Goal: Task Accomplishment & Management: Use online tool/utility

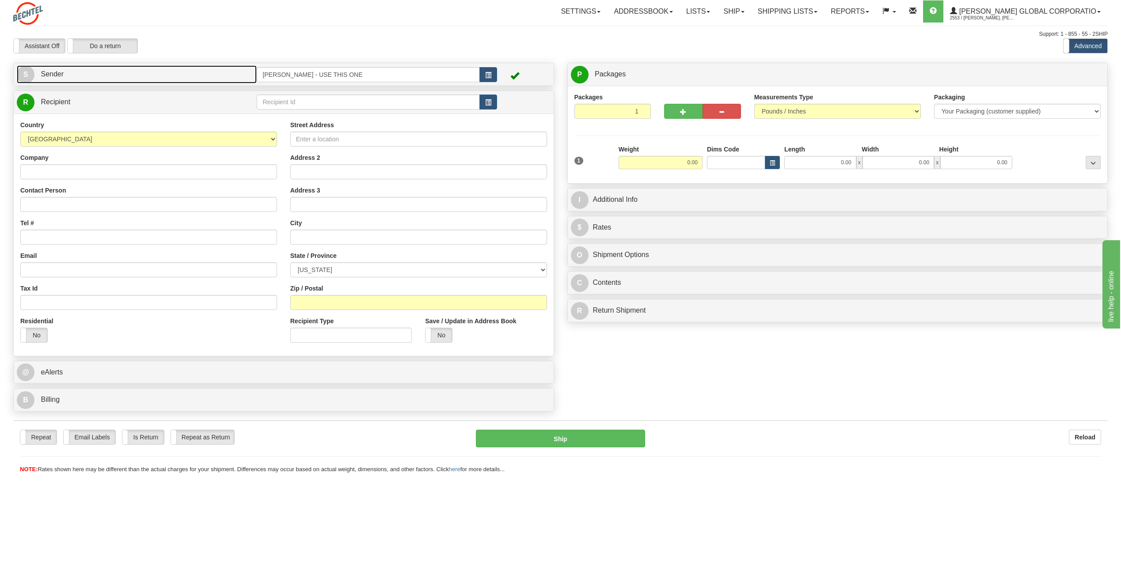
click at [27, 70] on span "S" at bounding box center [26, 75] width 18 height 18
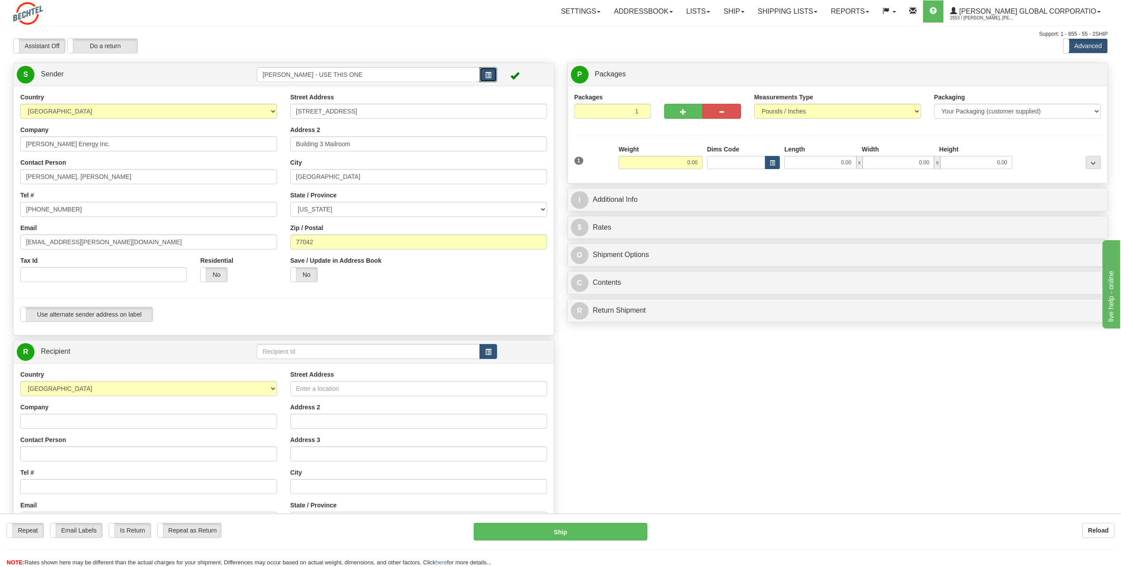
click at [488, 73] on span "button" at bounding box center [488, 75] width 6 height 6
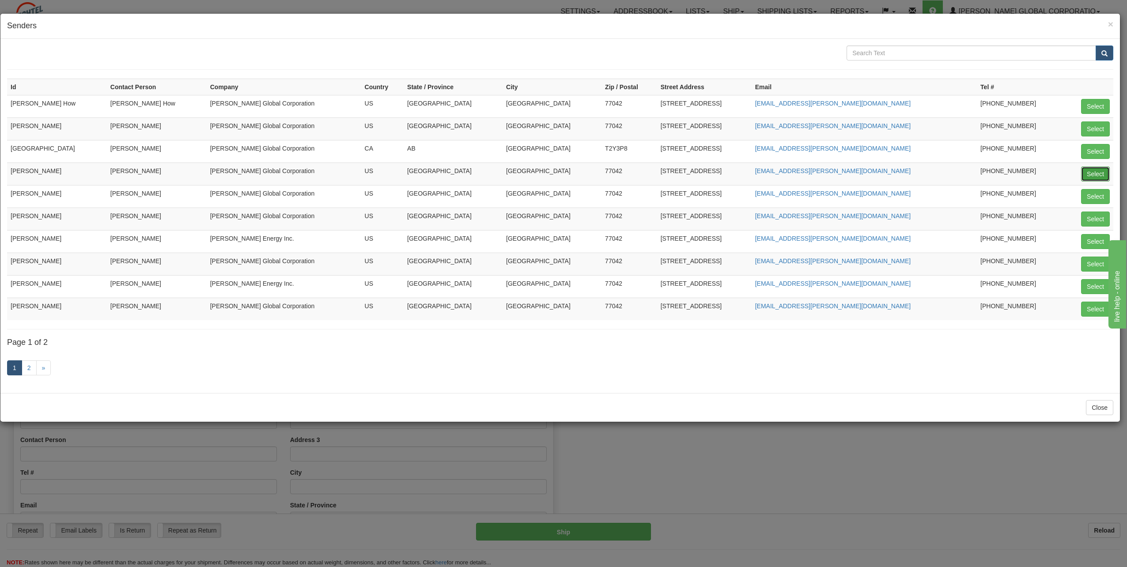
click at [1101, 171] on button "Select" at bounding box center [1096, 174] width 29 height 15
type input "[PERSON_NAME]"
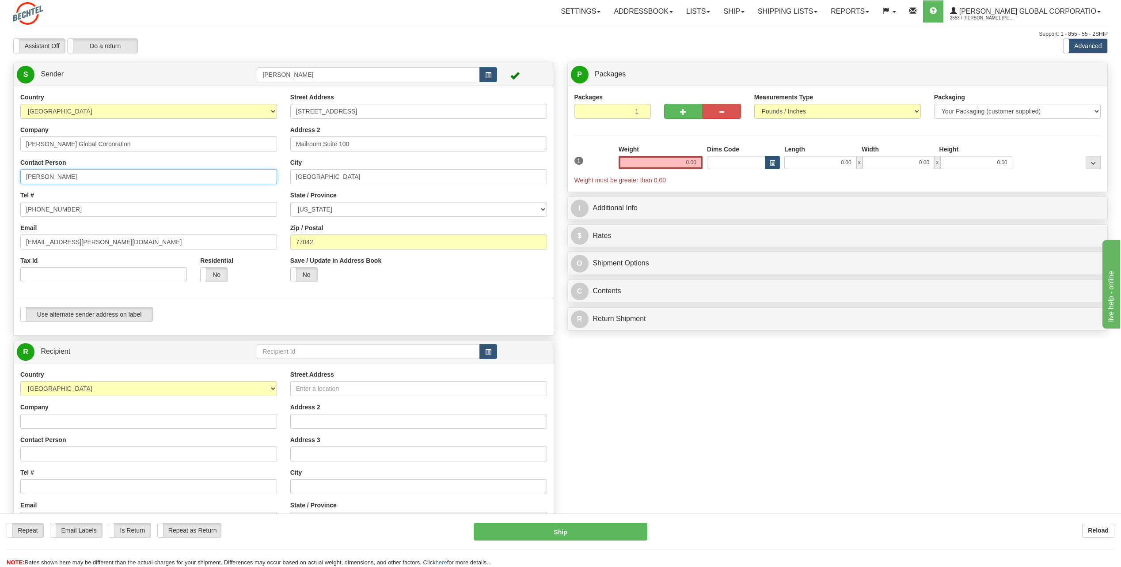
click at [96, 175] on input "[PERSON_NAME]" at bounding box center [148, 176] width 257 height 15
type input "C"
type input "[PERSON_NAME]"
click at [245, 191] on div "Tel # [PHONE_NUMBER]" at bounding box center [148, 204] width 257 height 26
click at [102, 211] on input "[PHONE_NUMBER]" at bounding box center [148, 209] width 257 height 15
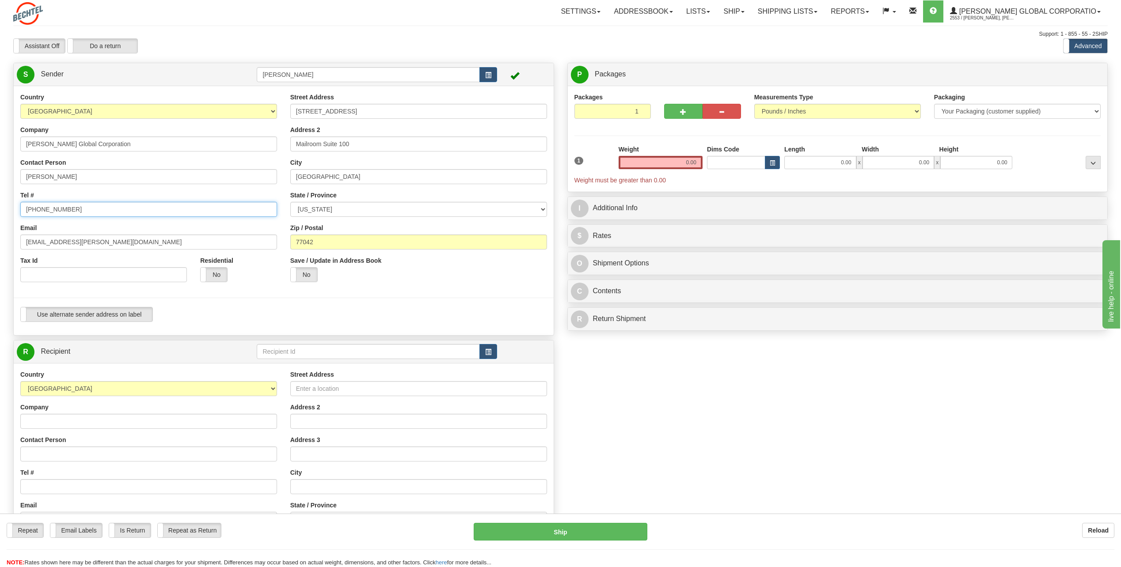
type input "[PHONE_NUMBER]"
click at [270, 276] on div "Yes No" at bounding box center [238, 274] width 77 height 15
drag, startPoint x: 53, startPoint y: 240, endPoint x: 1, endPoint y: 243, distance: 52.2
click at [1, 243] on div "Toggle navigation Settings Shipping Preferences Fields Preferences New" at bounding box center [560, 355] width 1121 height 711
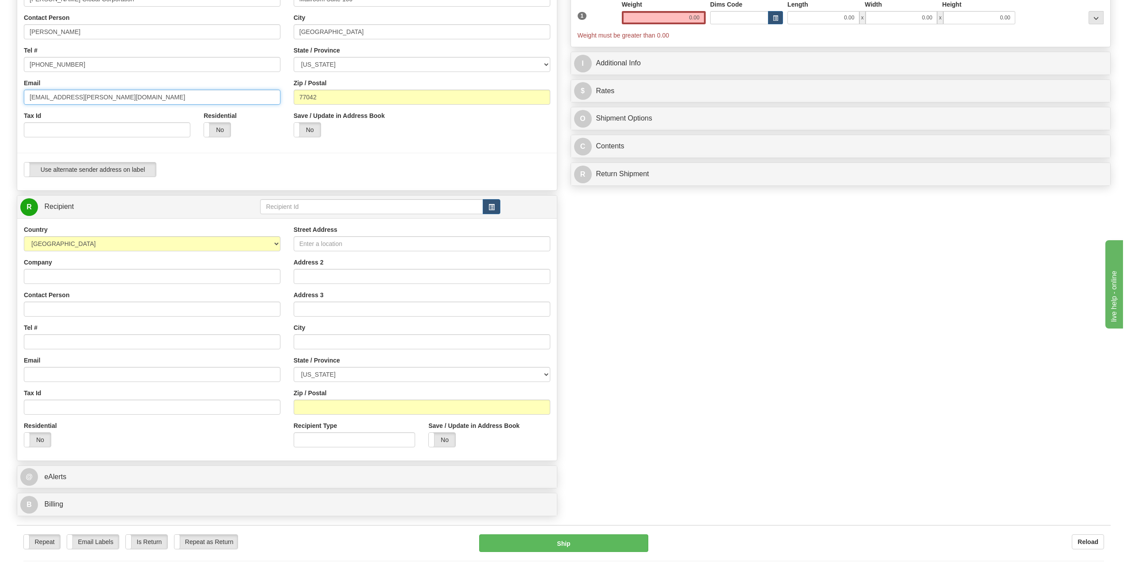
scroll to position [177, 0]
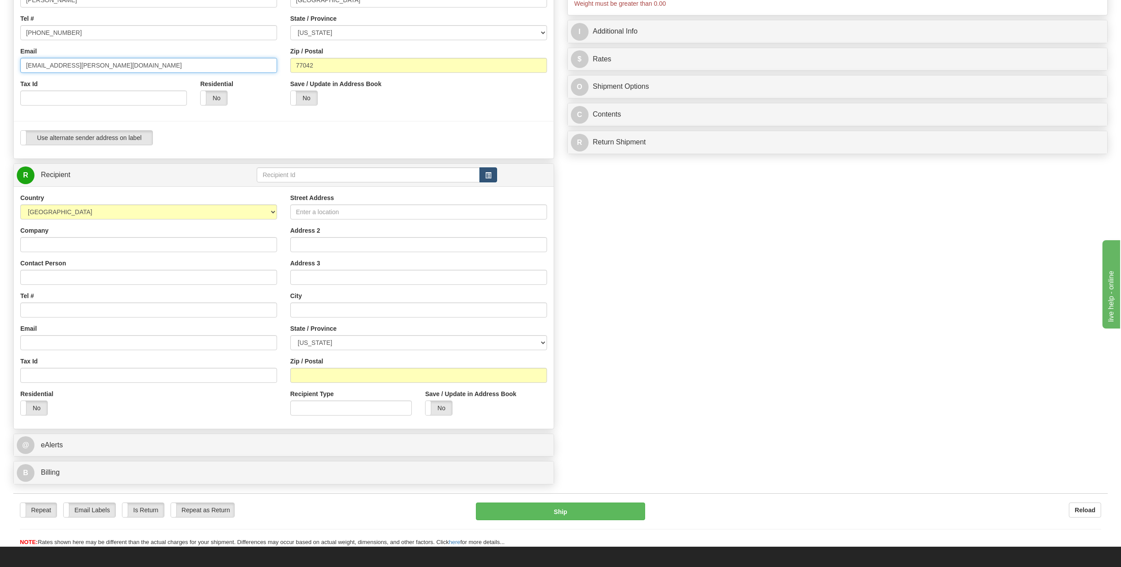
type input "[EMAIL_ADDRESS][PERSON_NAME][DOMAIN_NAME]"
click at [487, 175] on span "button" at bounding box center [488, 176] width 6 height 6
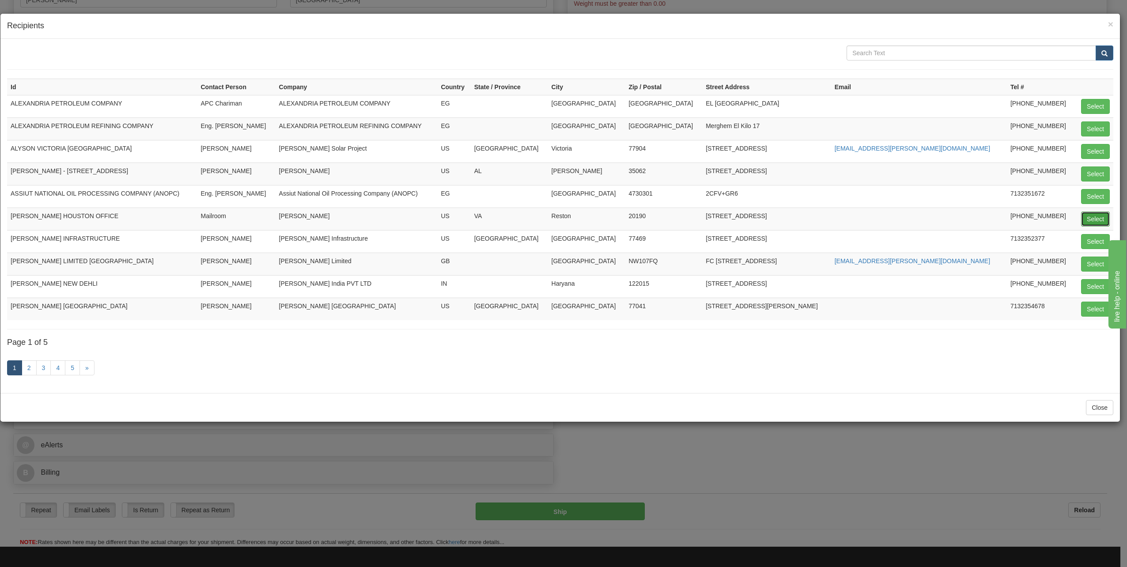
click at [1093, 223] on button "Select" at bounding box center [1096, 219] width 29 height 15
type input "[PERSON_NAME] HOUSTON OFFICE"
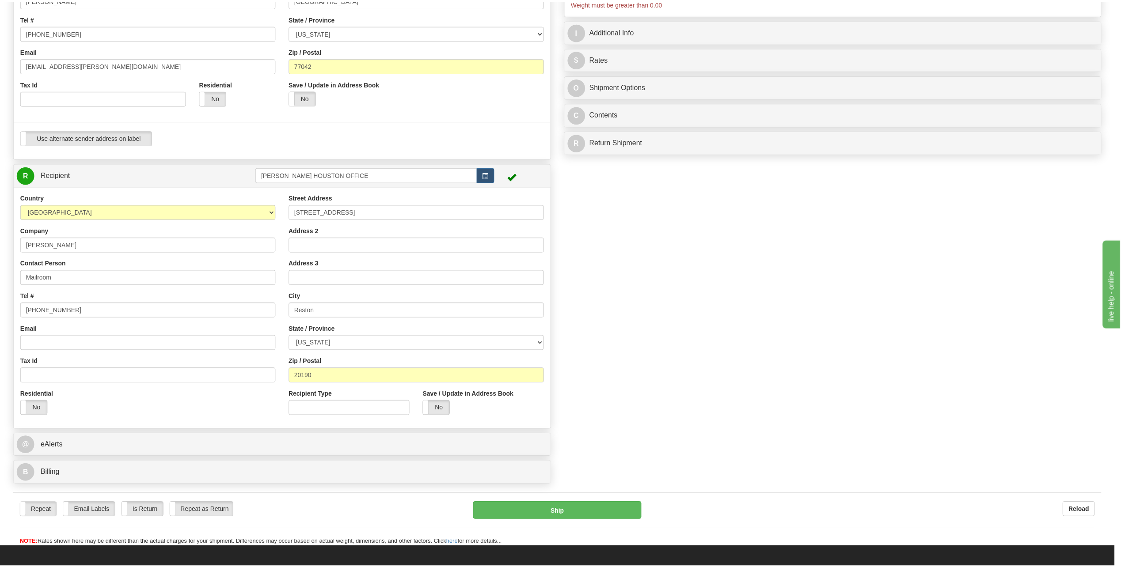
scroll to position [0, 0]
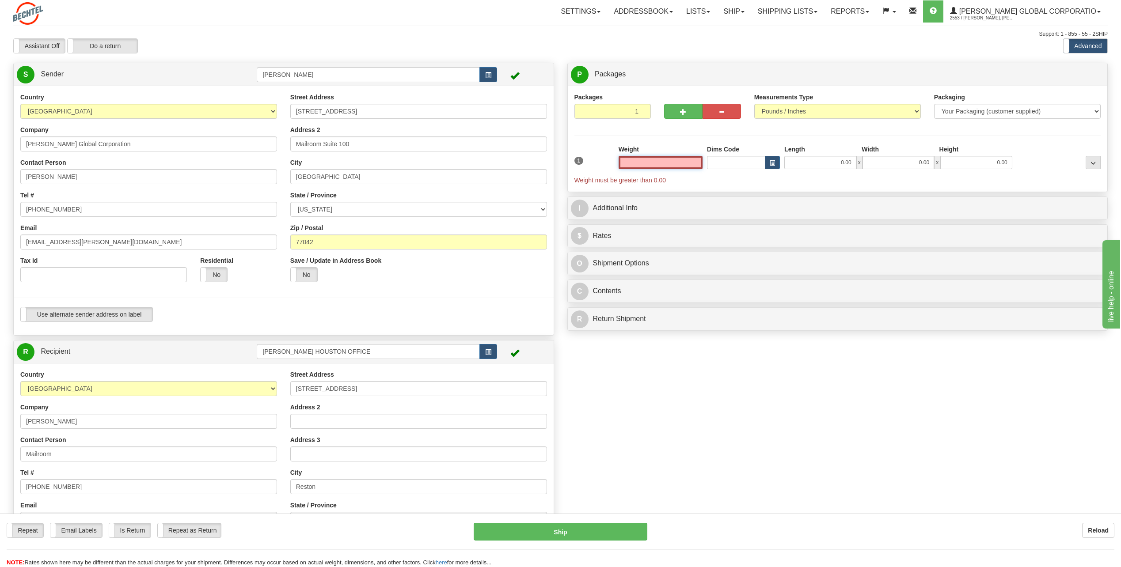
drag, startPoint x: 677, startPoint y: 159, endPoint x: 760, endPoint y: 153, distance: 83.3
click at [760, 153] on div "1 Weight Dims Code Length x" at bounding box center [837, 165] width 531 height 40
type input "0.50"
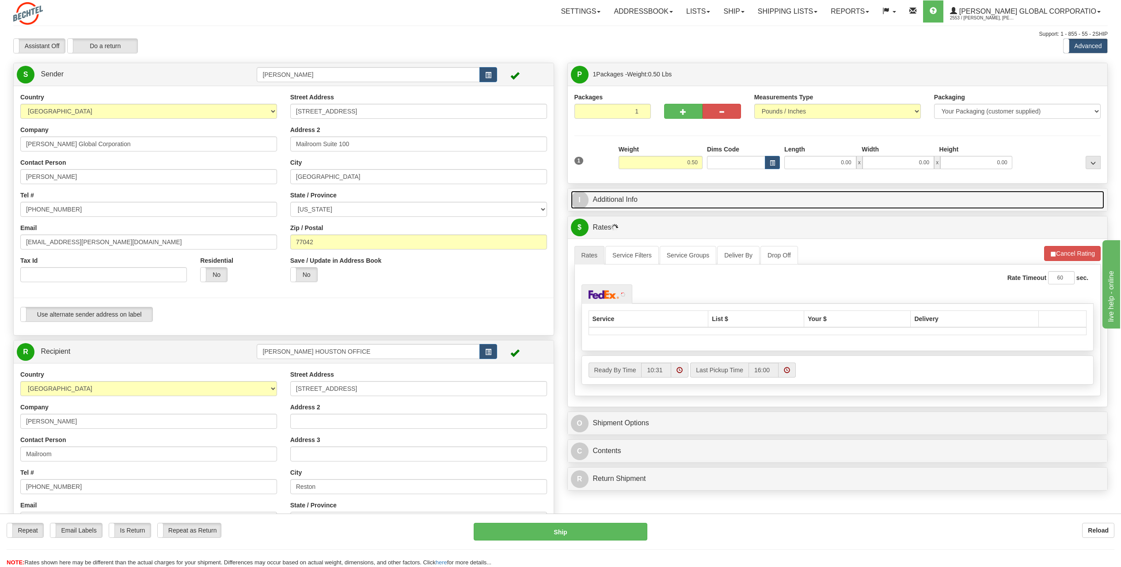
click at [573, 196] on span "I" at bounding box center [580, 200] width 18 height 18
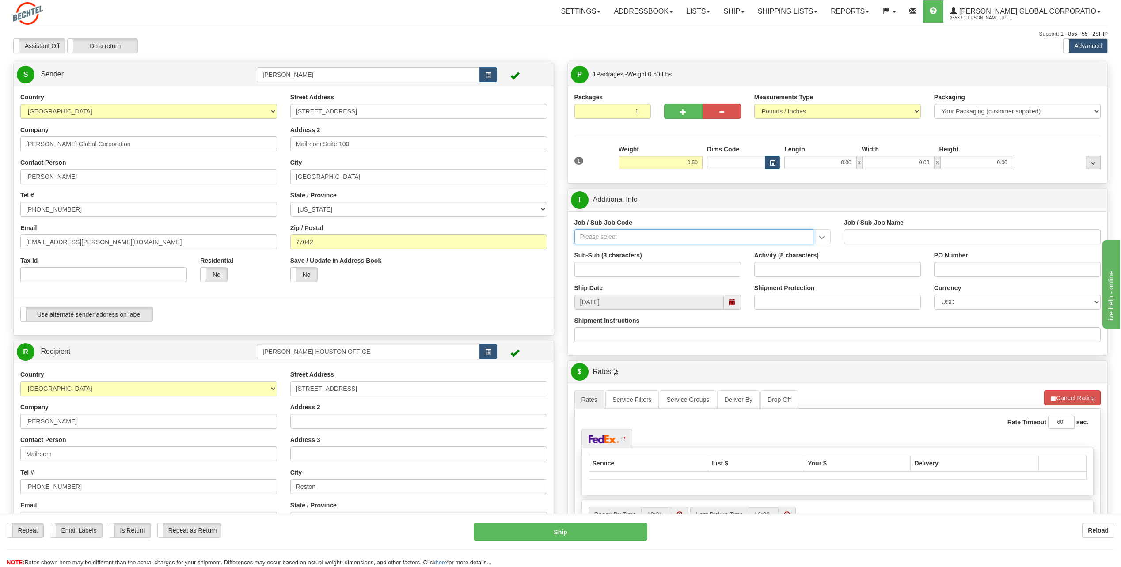
click at [622, 237] on input "Job / Sub-Job Code" at bounding box center [693, 236] width 239 height 15
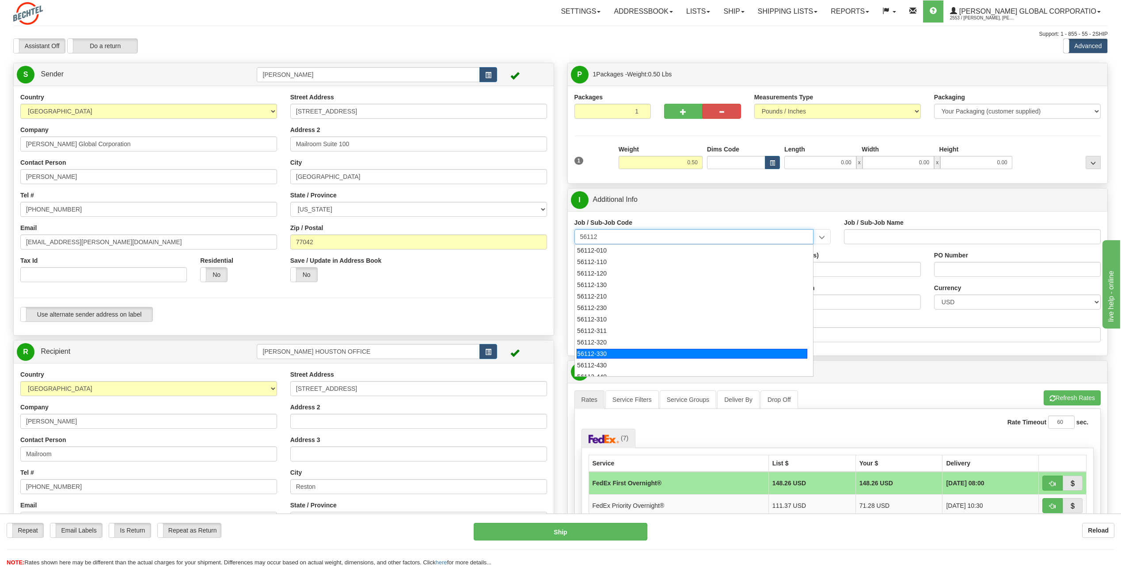
click at [602, 353] on div "56112-330" at bounding box center [692, 354] width 231 height 10
type input "56112-330"
type input "CITY WEST - TIER 3 - MAIL DISTRIBUTION SERVICES"
type input "56112-330"
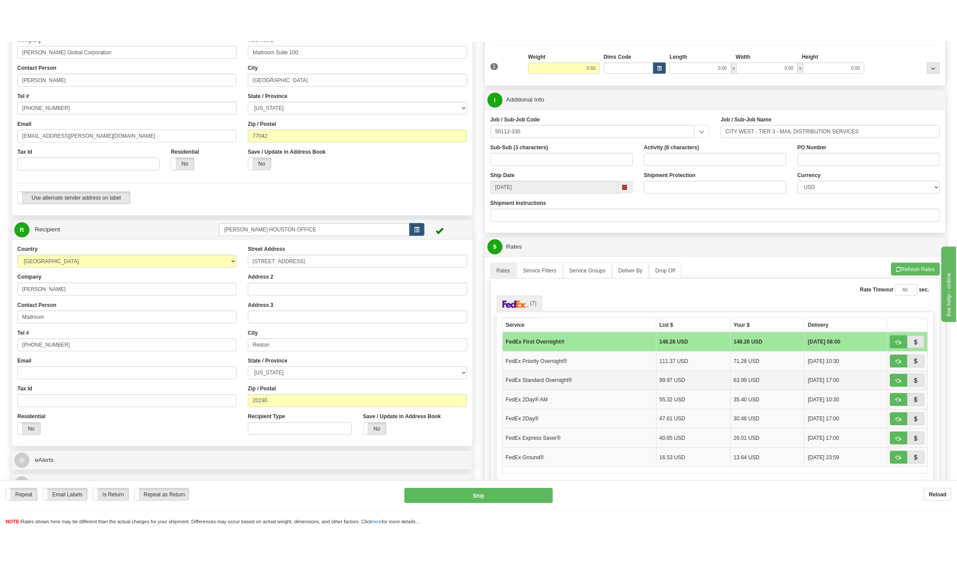
scroll to position [133, 0]
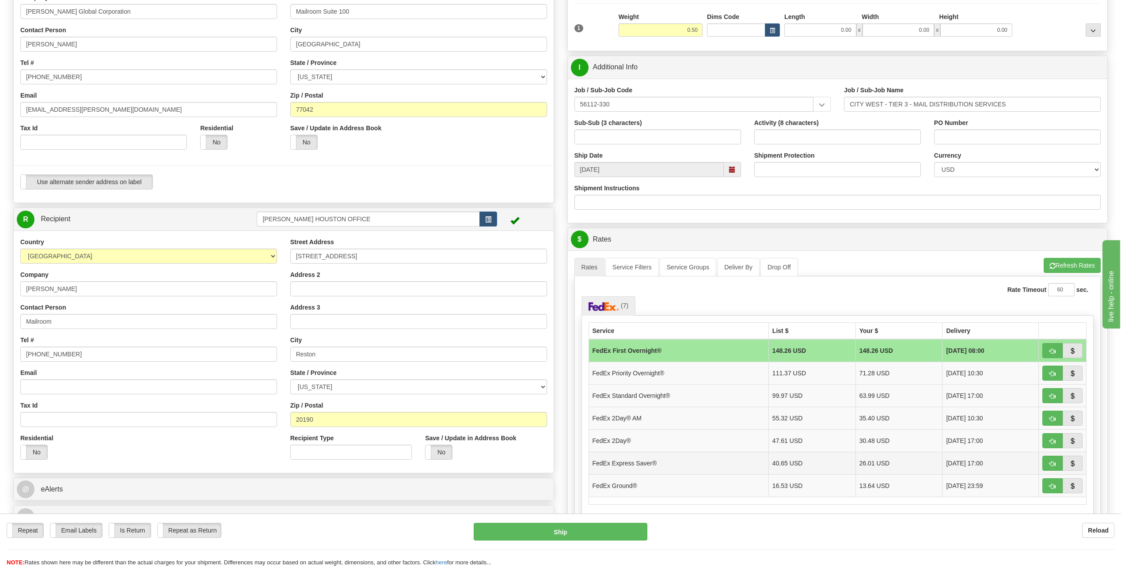
click at [638, 463] on td "FedEx Express Saver®" at bounding box center [678, 463] width 180 height 23
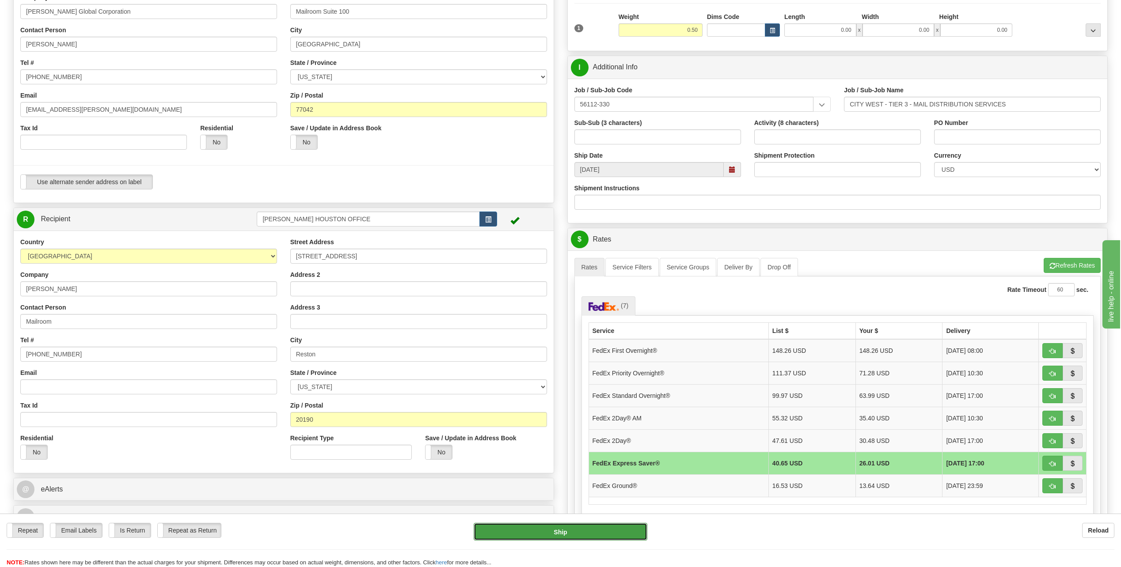
click at [575, 536] on button "Ship" at bounding box center [561, 532] width 174 height 18
type input "20"
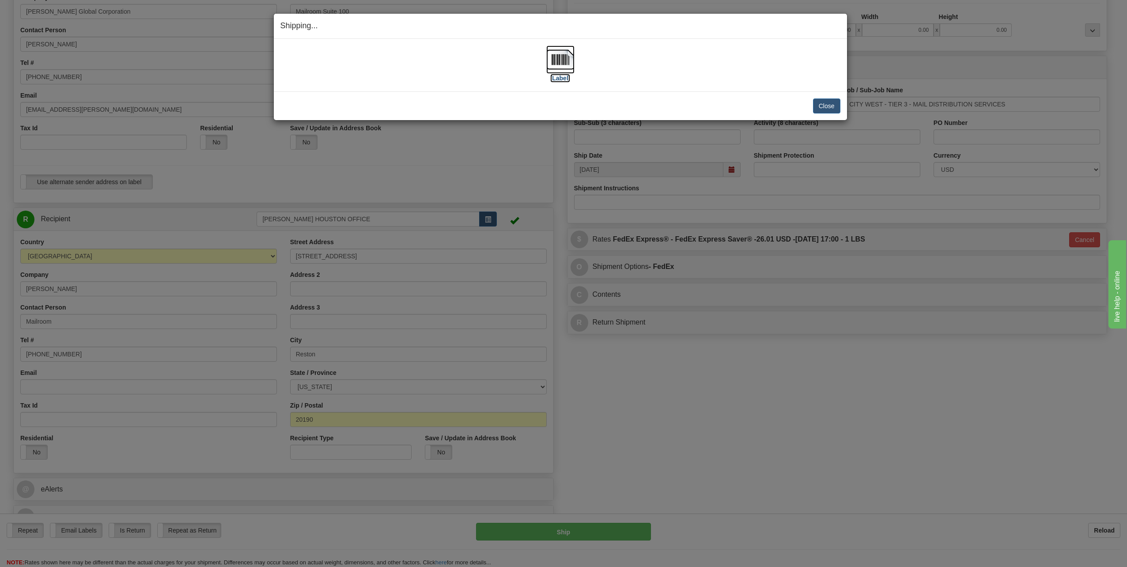
click at [564, 57] on img at bounding box center [561, 60] width 28 height 28
